Goal: Navigation & Orientation: Find specific page/section

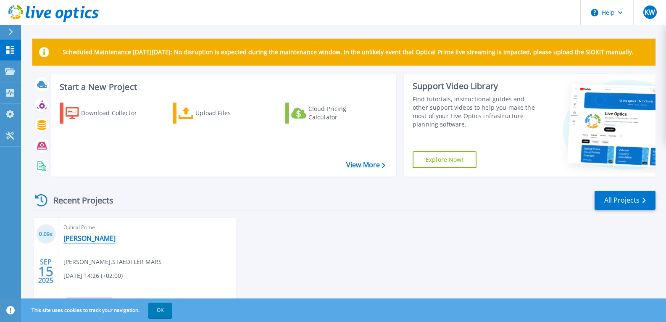
click at [78, 238] on link "[PERSON_NAME]" at bounding box center [89, 238] width 52 height 8
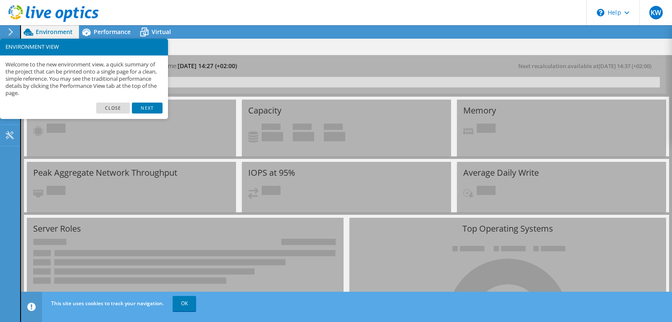
click at [120, 107] on link "Close" at bounding box center [113, 107] width 34 height 11
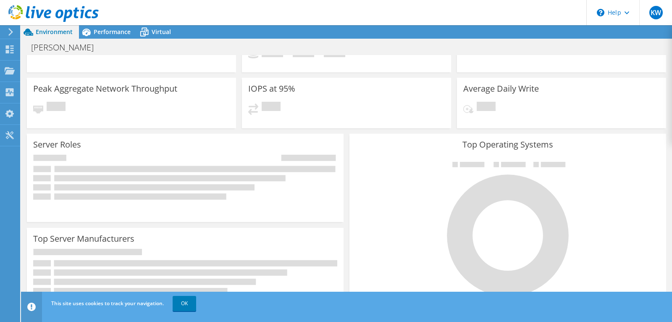
scroll to position [126, 0]
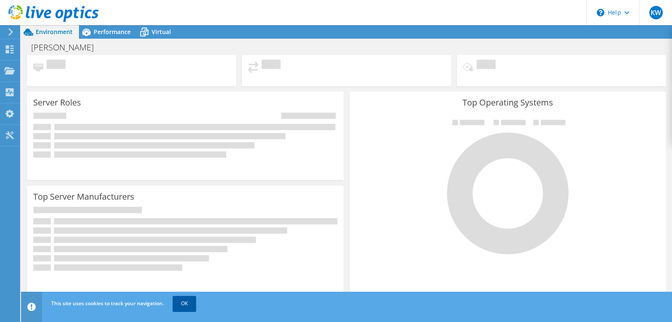
click at [193, 303] on link "OK" at bounding box center [185, 303] width 24 height 15
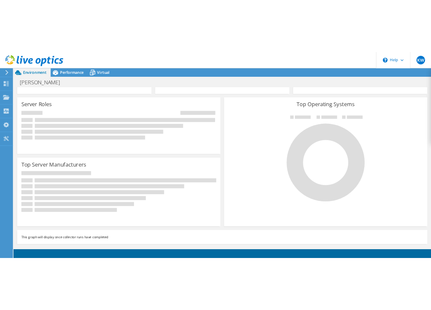
scroll to position [0, 0]
